Goal: Find specific page/section: Find specific page/section

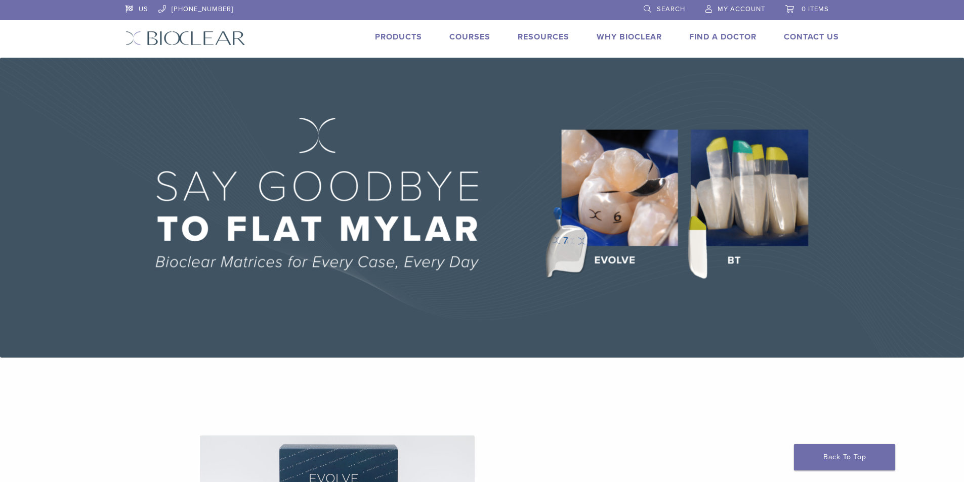
click at [465, 38] on link "Courses" at bounding box center [469, 37] width 41 height 10
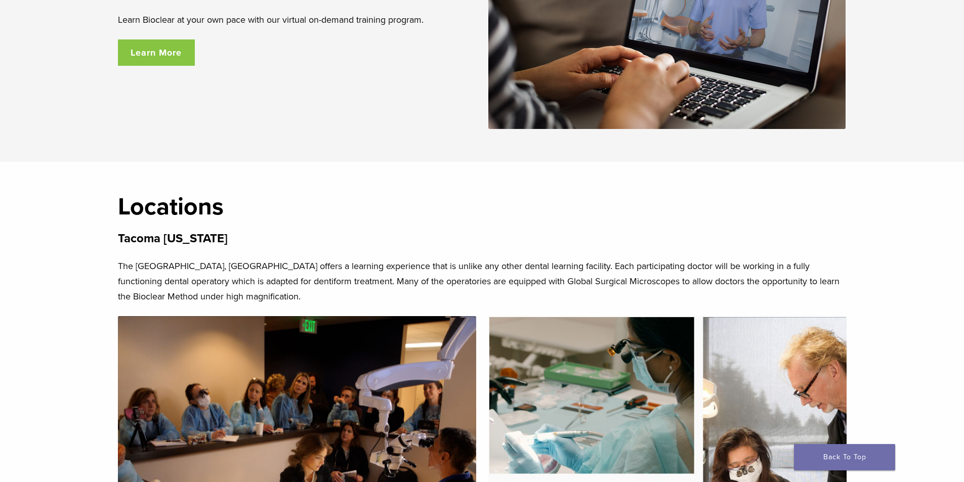
scroll to position [1771, 0]
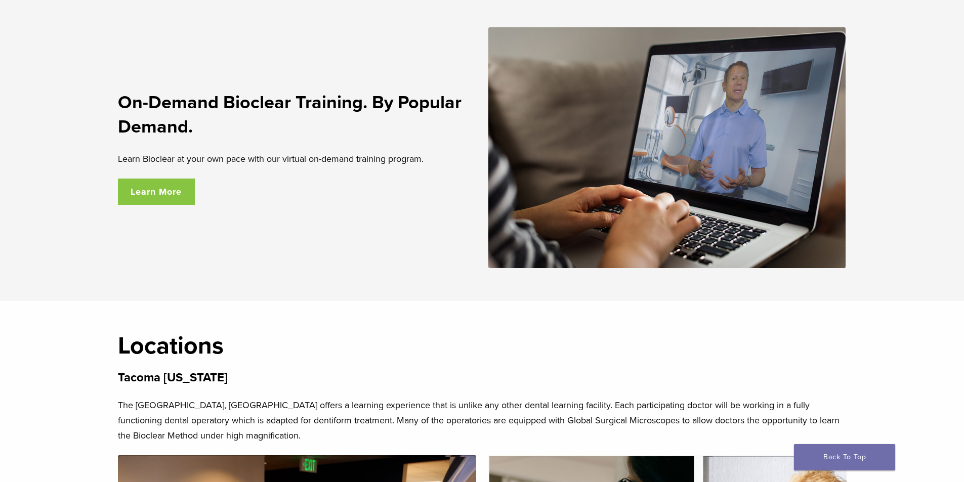
click at [130, 191] on link "Learn More" at bounding box center [156, 192] width 77 height 26
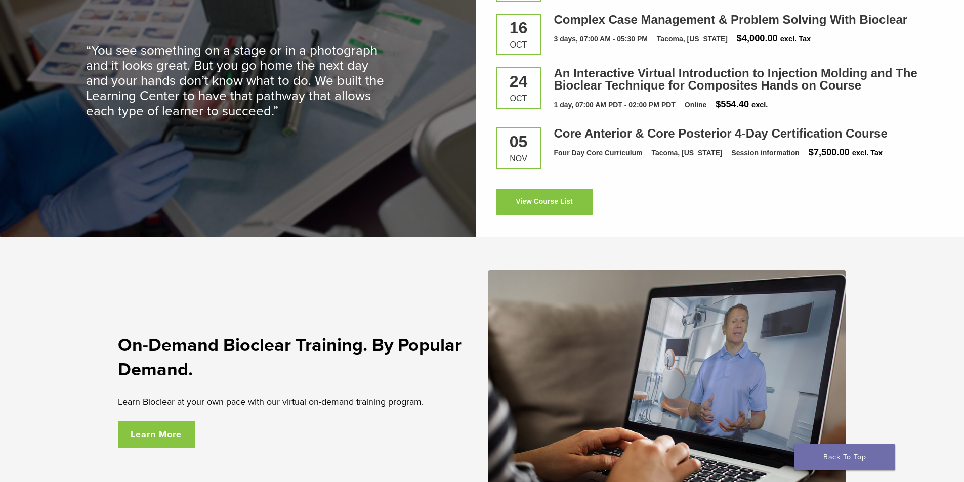
scroll to position [1518, 0]
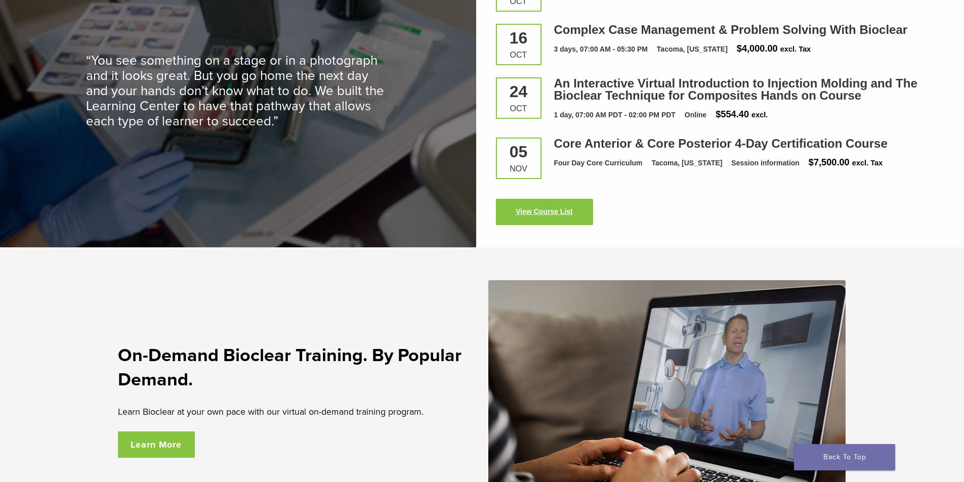
click at [529, 216] on link "View Course List" at bounding box center [544, 212] width 97 height 26
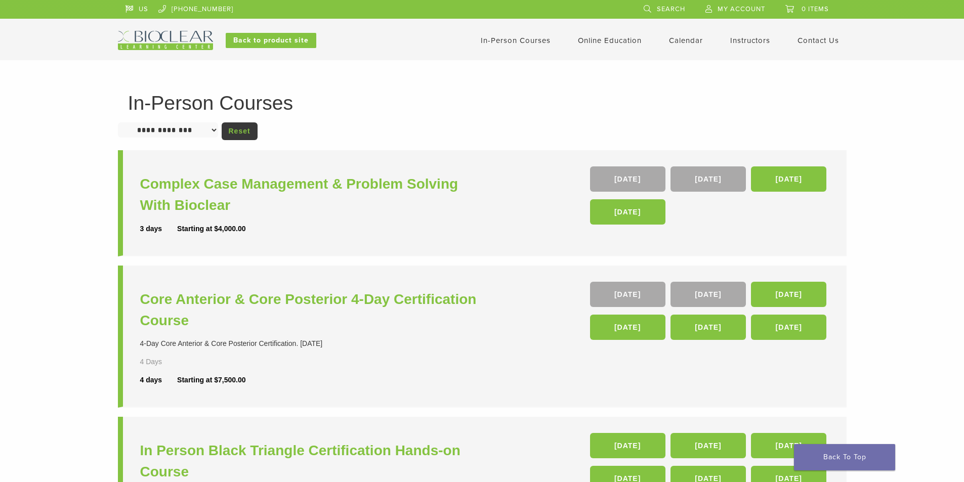
click at [218, 134] on select "**********" at bounding box center [168, 129] width 100 height 15
select select "**********"
click at [118, 122] on select "**********" at bounding box center [168, 129] width 100 height 15
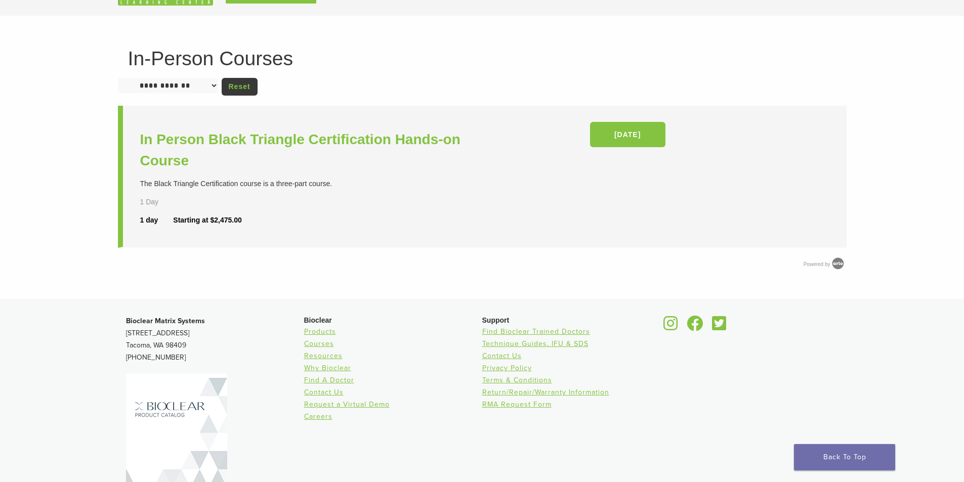
scroll to position [103, 0]
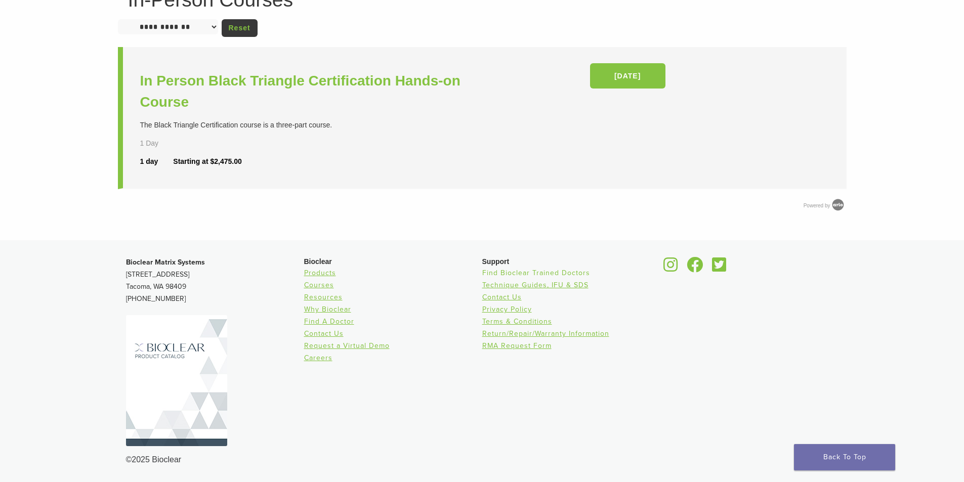
click at [496, 272] on link "Find Bioclear Trained Doctors" at bounding box center [536, 273] width 108 height 9
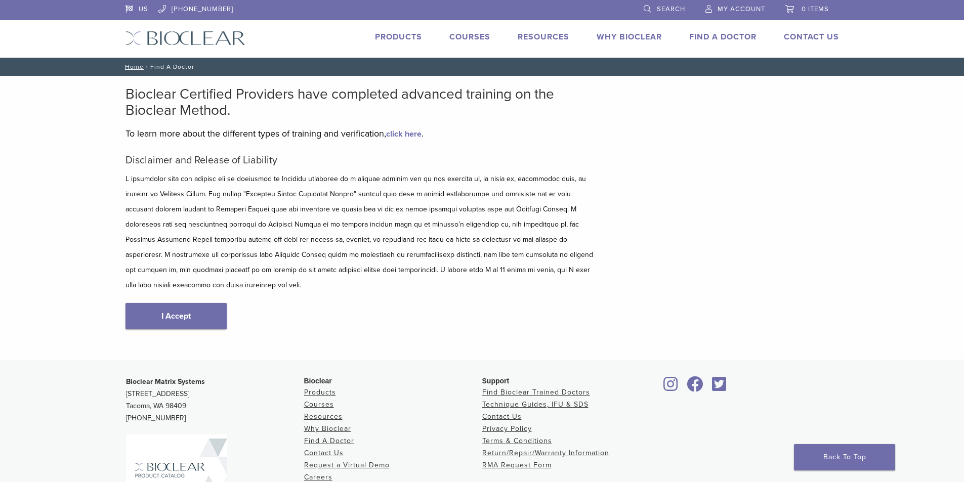
click at [156, 280] on div "Disclaimer and Release of Liability I Accept" at bounding box center [360, 252] width 471 height 196
click at [168, 303] on link "I Accept" at bounding box center [175, 316] width 101 height 26
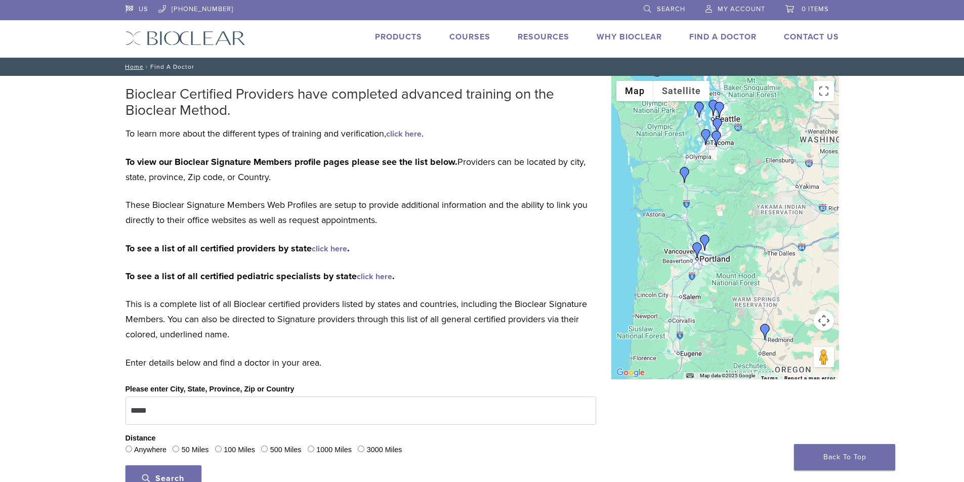
click at [377, 274] on link "click here" at bounding box center [374, 277] width 35 height 10
click at [334, 248] on link "click here" at bounding box center [329, 249] width 35 height 10
click at [550, 36] on link "Resources" at bounding box center [544, 37] width 52 height 10
click at [550, 53] on link "Technique Guides, IFU, & SDS" at bounding box center [587, 54] width 135 height 22
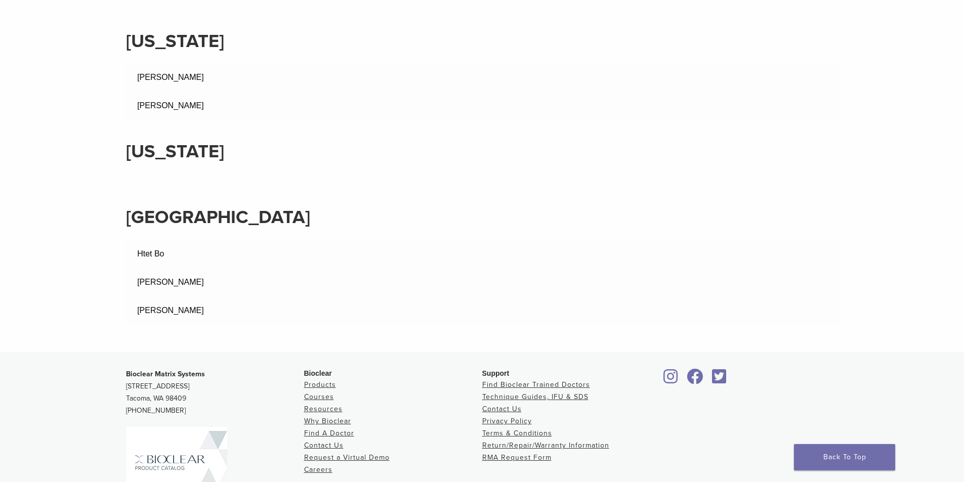
scroll to position [6730, 0]
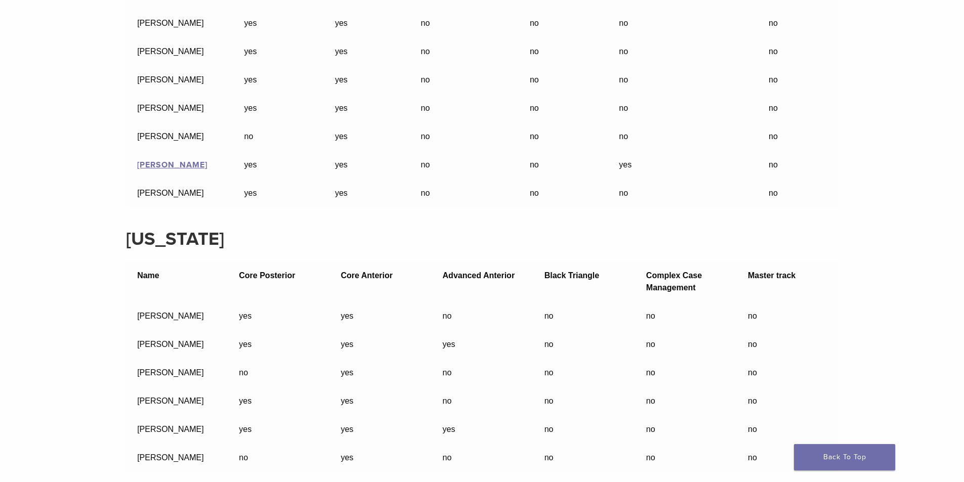
scroll to position [16952, 0]
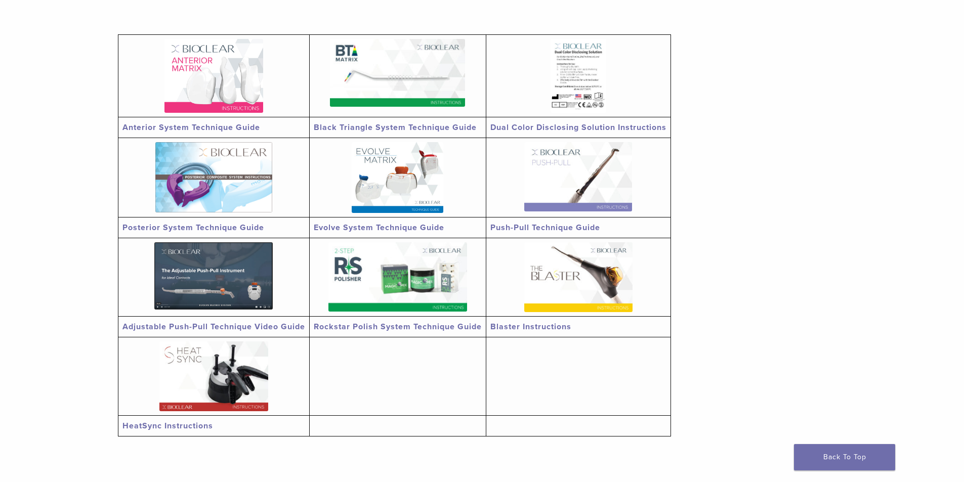
scroll to position [151, 0]
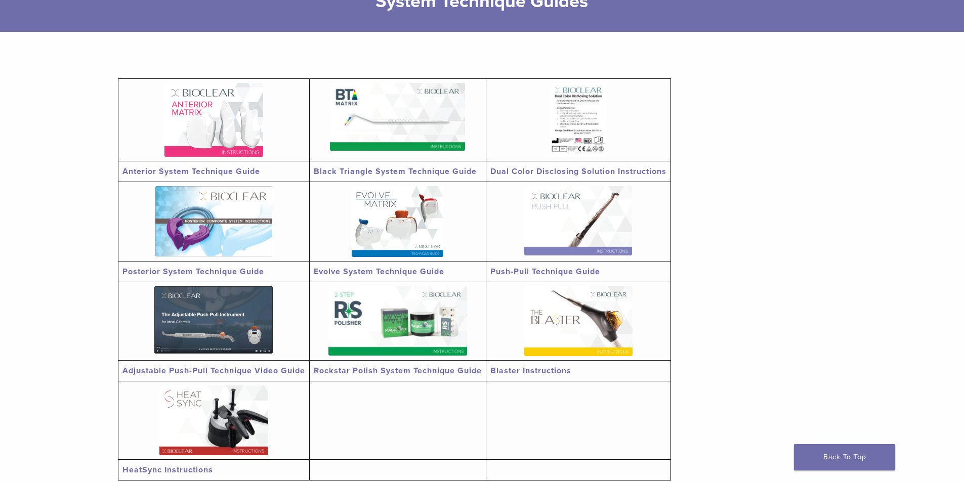
click at [400, 221] on img at bounding box center [398, 221] width 92 height 71
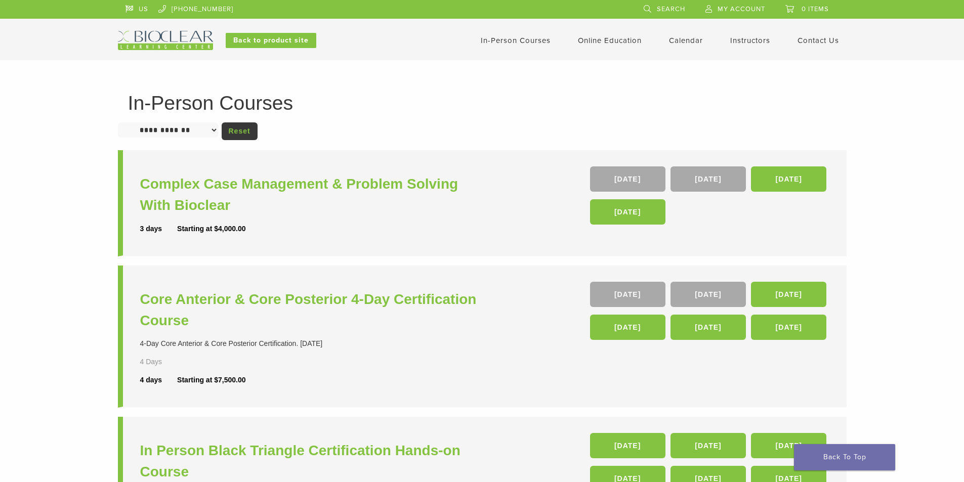
select select "**********"
